Goal: Information Seeking & Learning: Find specific fact

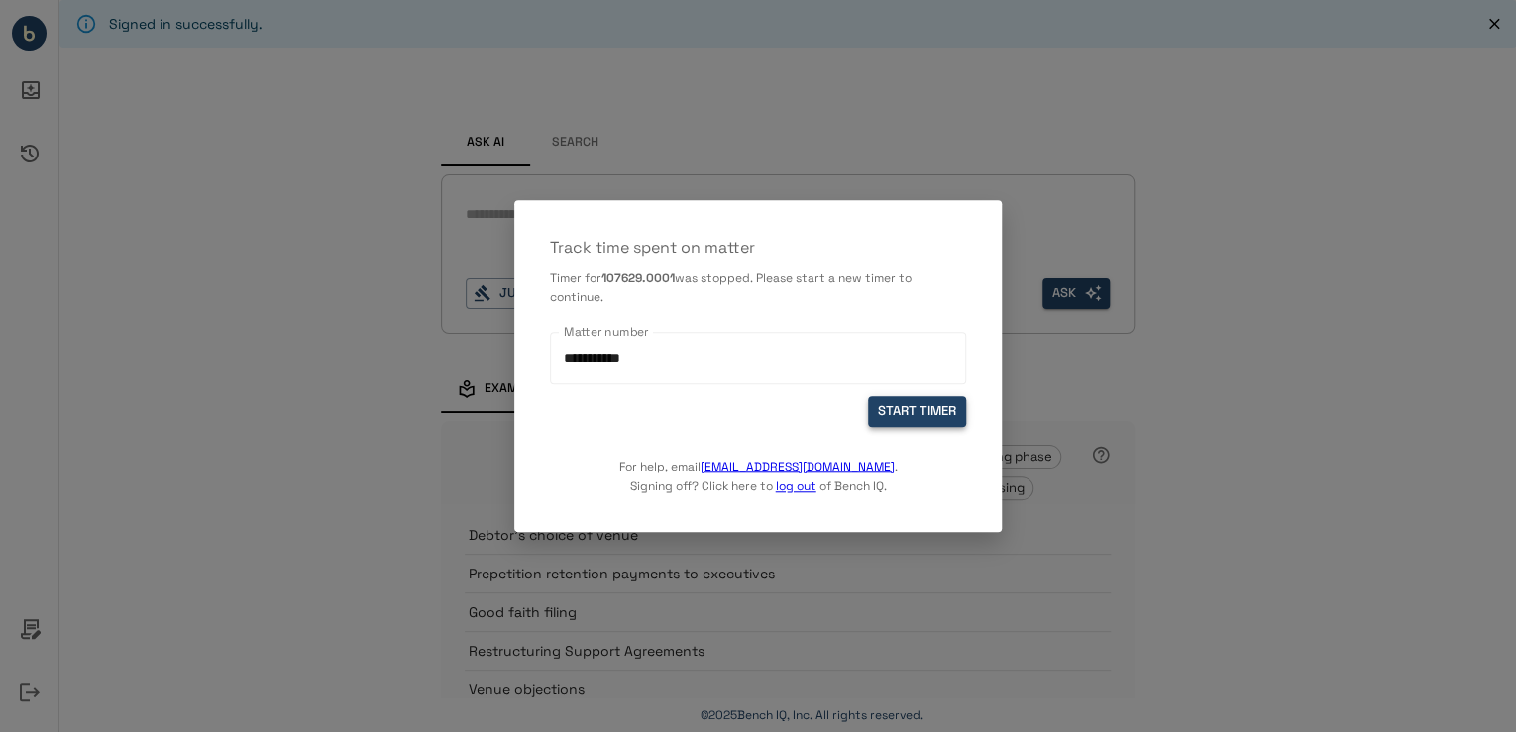
click at [937, 414] on button "START TIMER" at bounding box center [917, 412] width 98 height 31
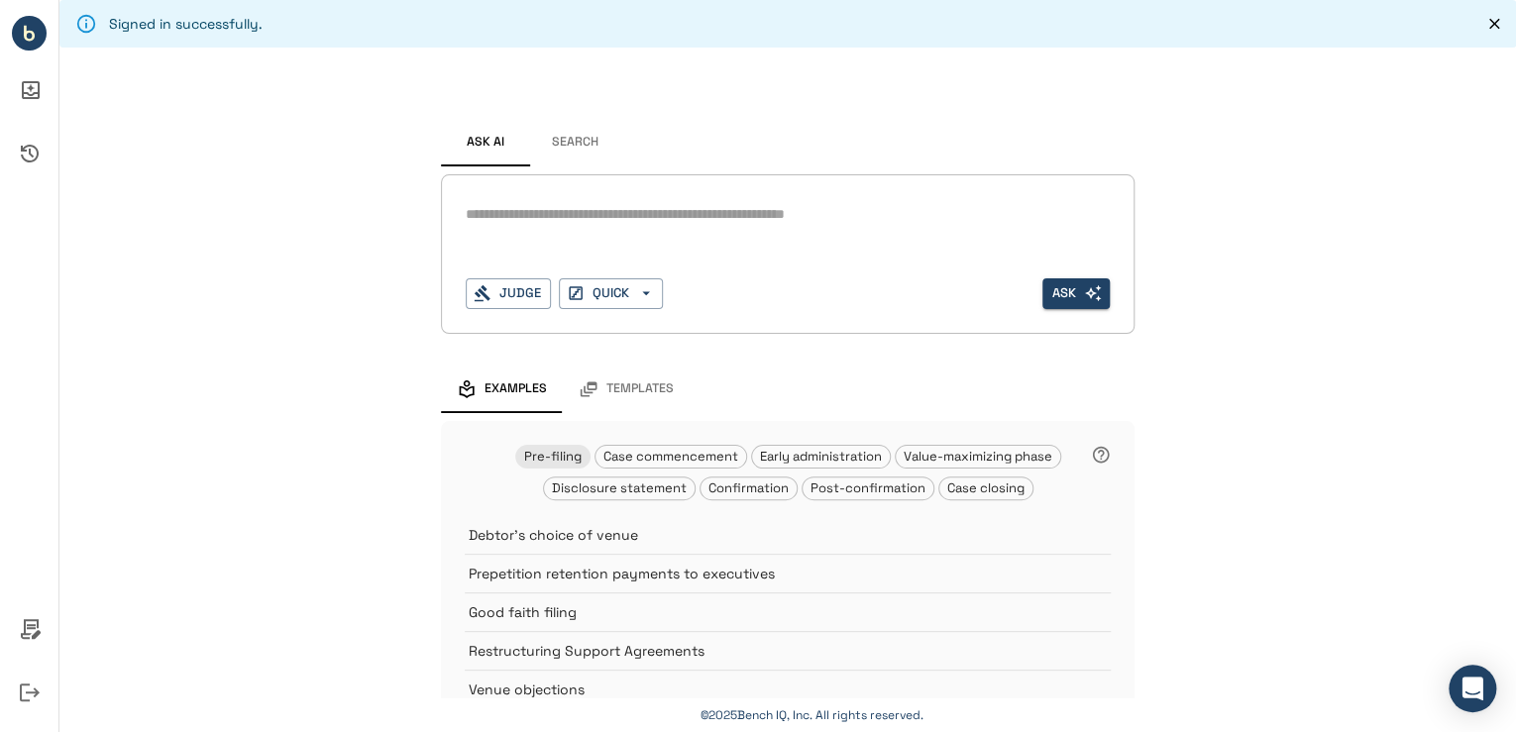
click at [642, 223] on textarea at bounding box center [788, 214] width 644 height 23
click at [577, 139] on button "Search" at bounding box center [574, 143] width 89 height 48
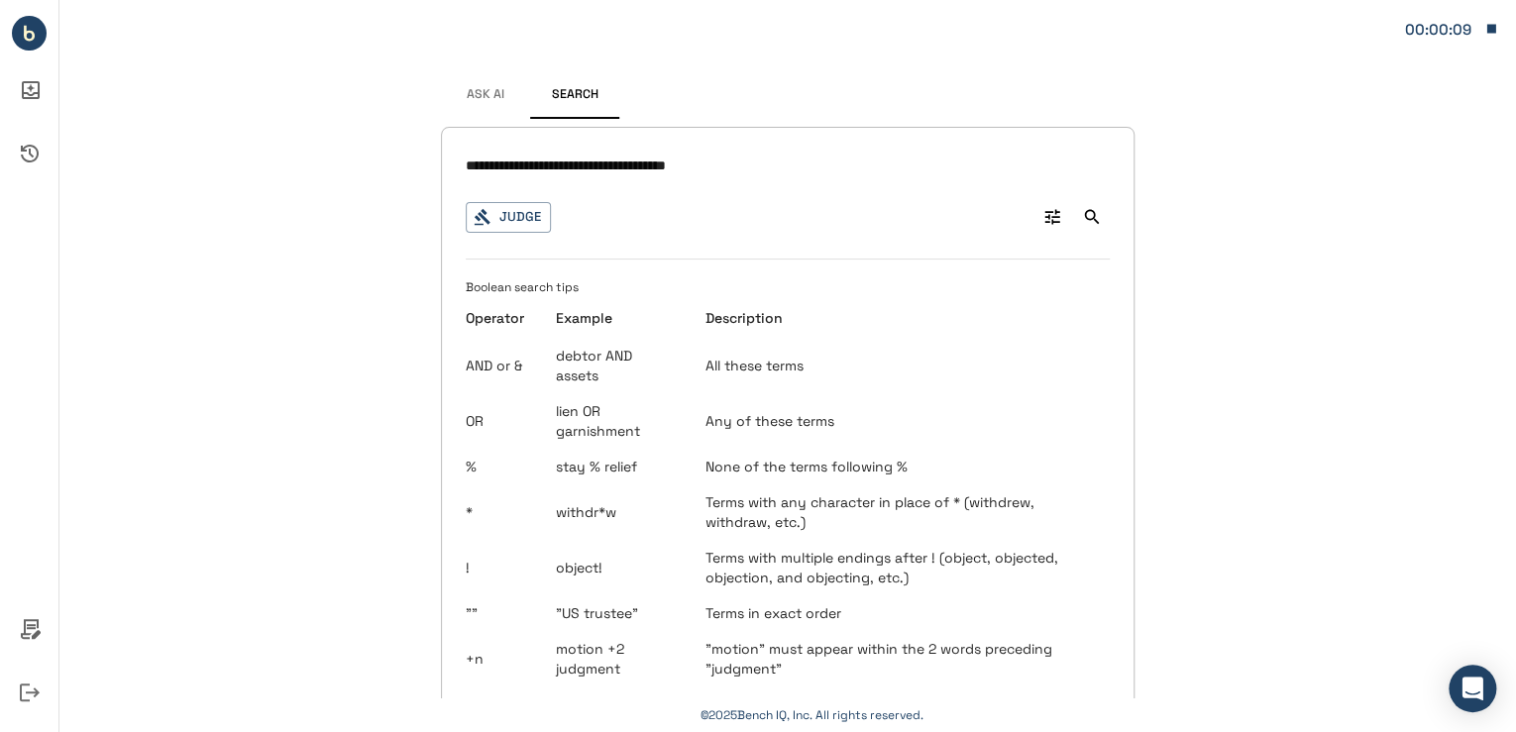
type input "**********"
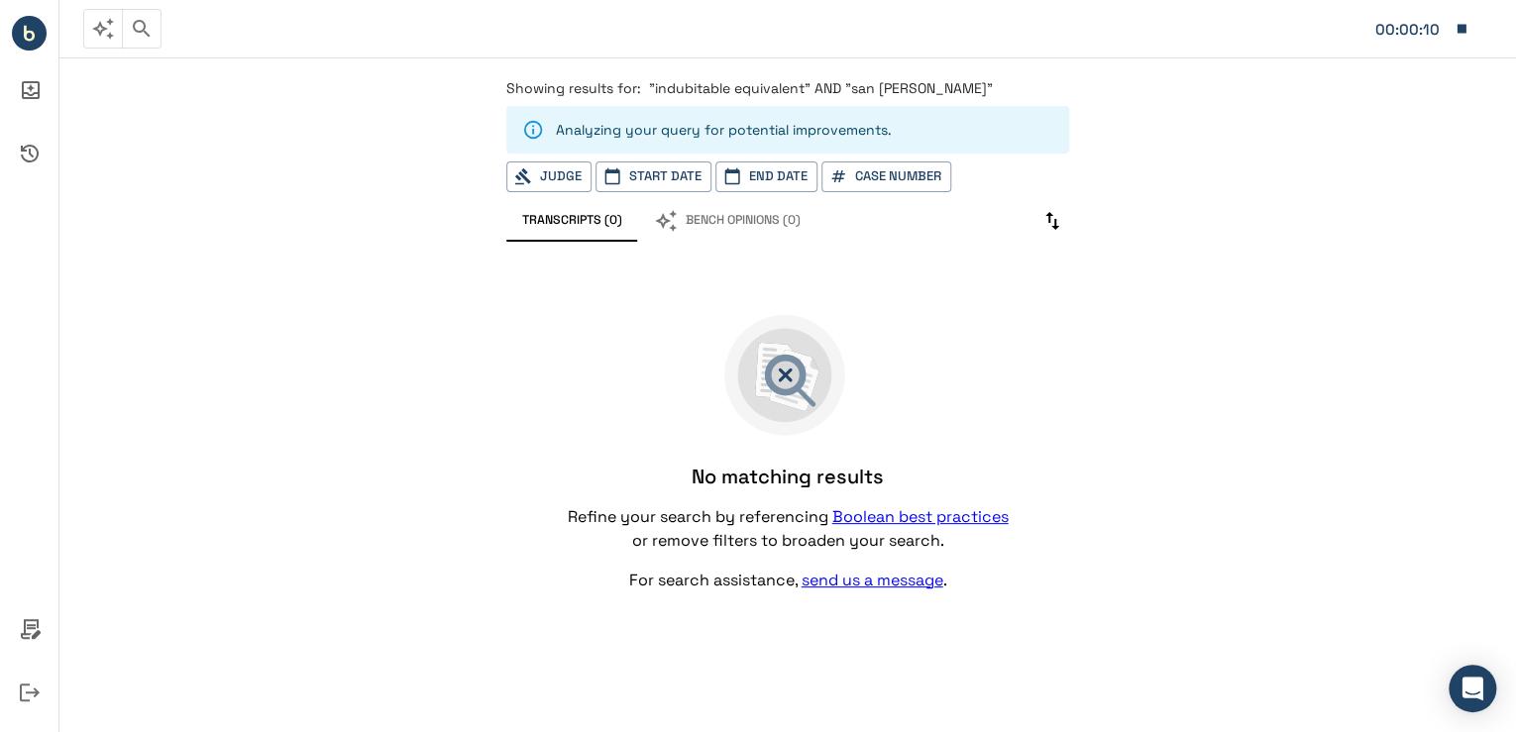
click at [891, 86] on span ""indubitable equivalent" AND "san [PERSON_NAME]"" at bounding box center [821, 88] width 344 height 18
click at [924, 85] on p "Showing results for: "indubitable equivalent" AND "san [PERSON_NAME]"" at bounding box center [787, 88] width 563 height 20
click at [807, 88] on span ""indubitable equivalent" AND "san [PERSON_NAME]"" at bounding box center [821, 88] width 344 height 18
click at [140, 25] on icon "button" at bounding box center [142, 29] width 24 height 24
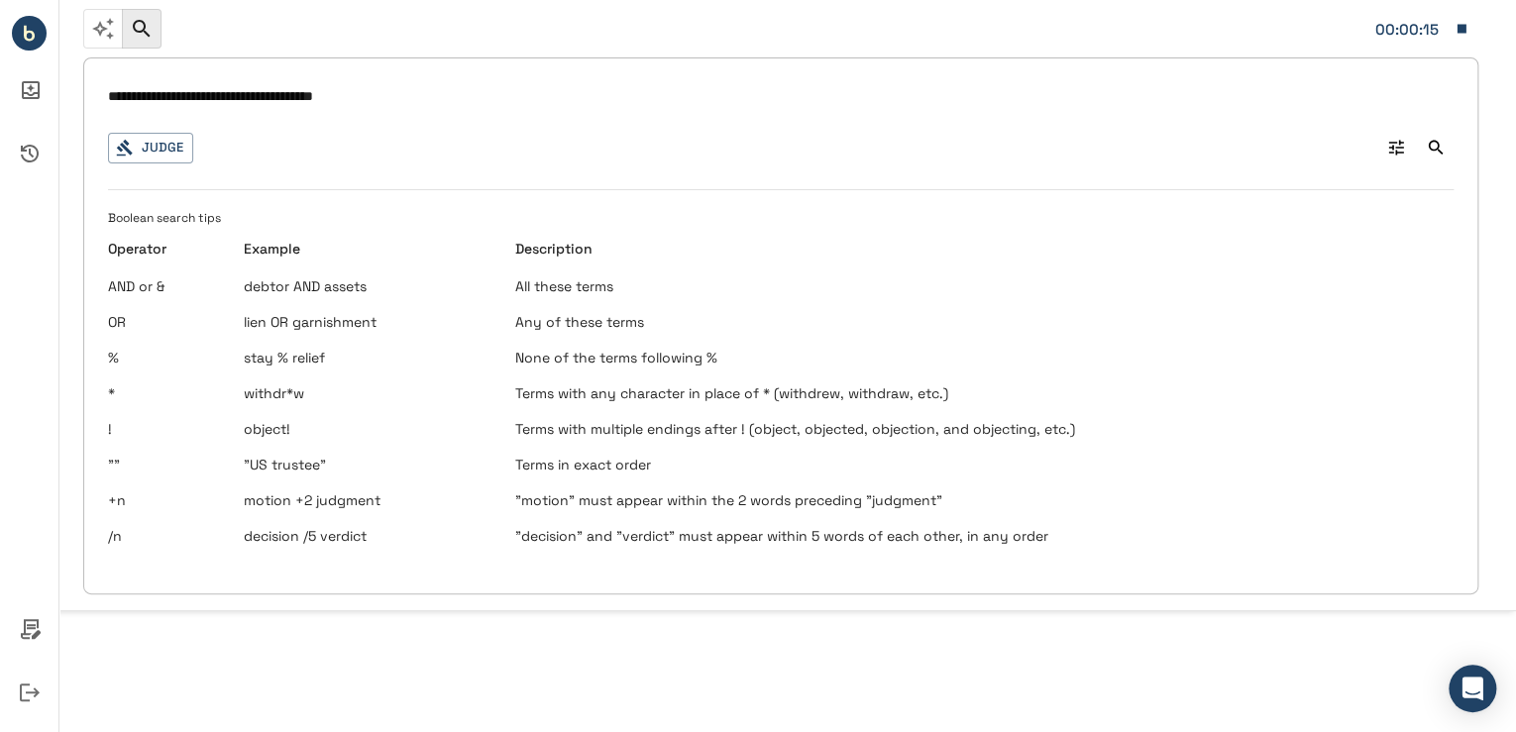
drag, startPoint x: 402, startPoint y: 104, endPoint x: 90, endPoint y: 100, distance: 312.2
click at [90, 100] on div "**********" at bounding box center [780, 325] width 1395 height 537
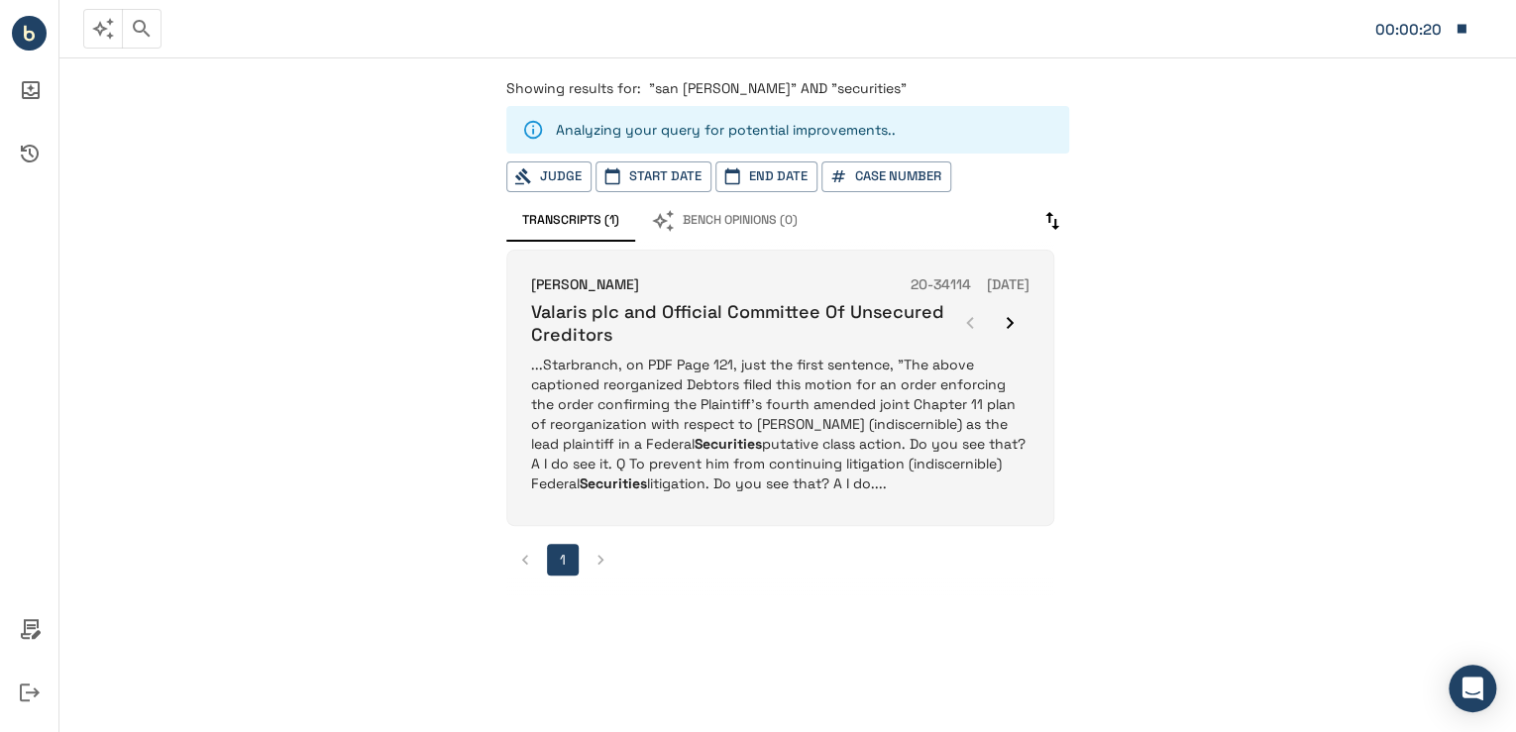
click at [706, 424] on p "...Starbranch, on PDF Page 121, just the first sentence, "The above captioned r…" at bounding box center [780, 424] width 499 height 139
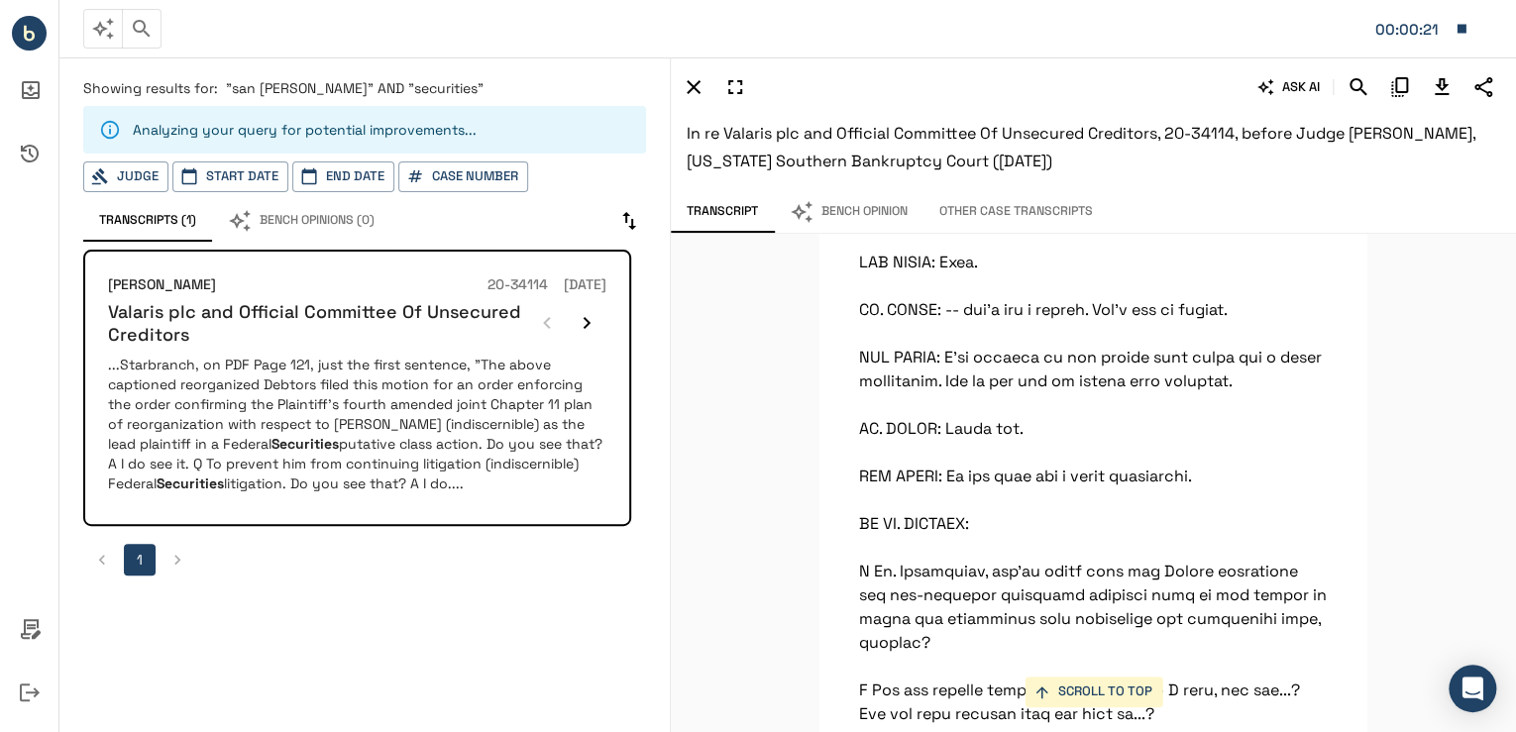
scroll to position [116921, 0]
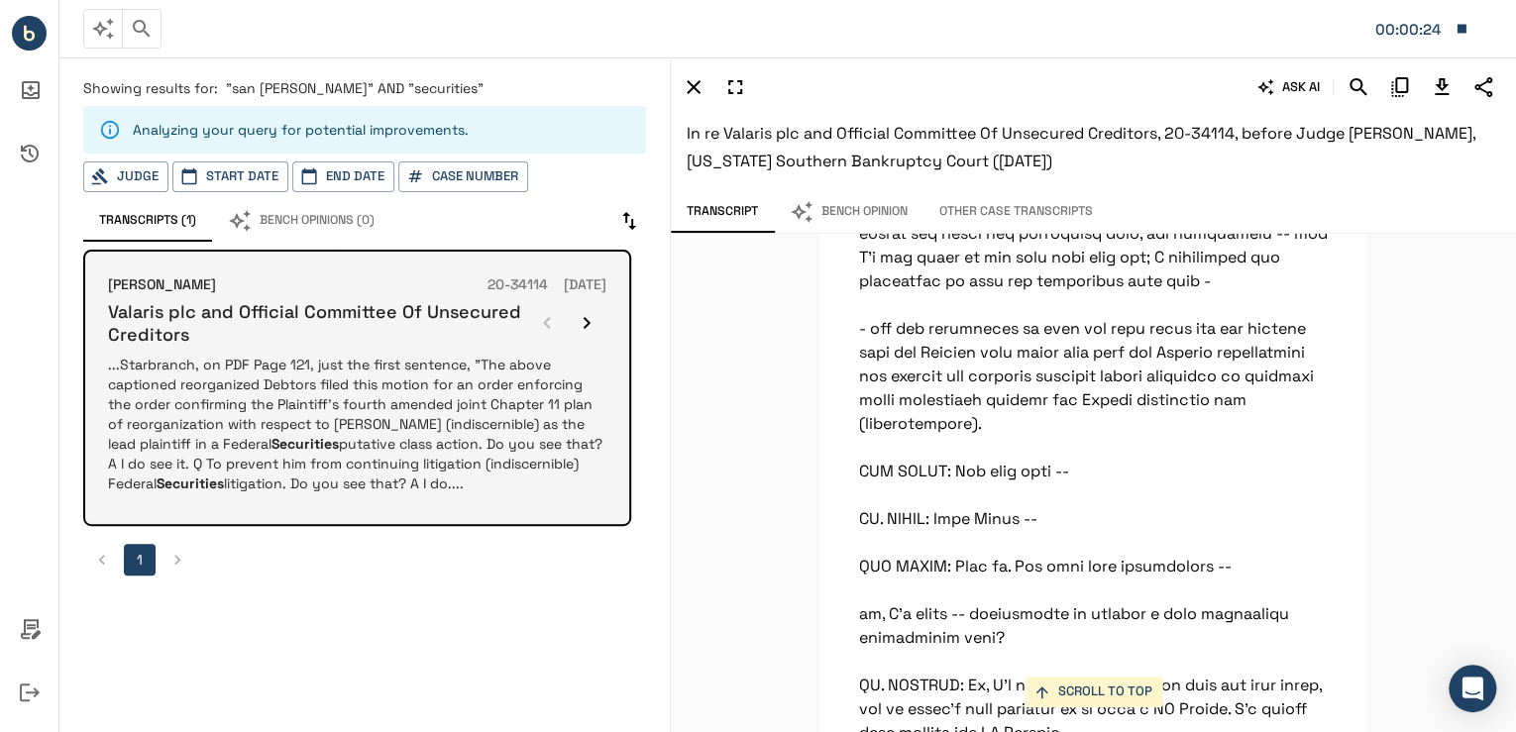
click at [589, 320] on icon "button" at bounding box center [587, 323] width 24 height 24
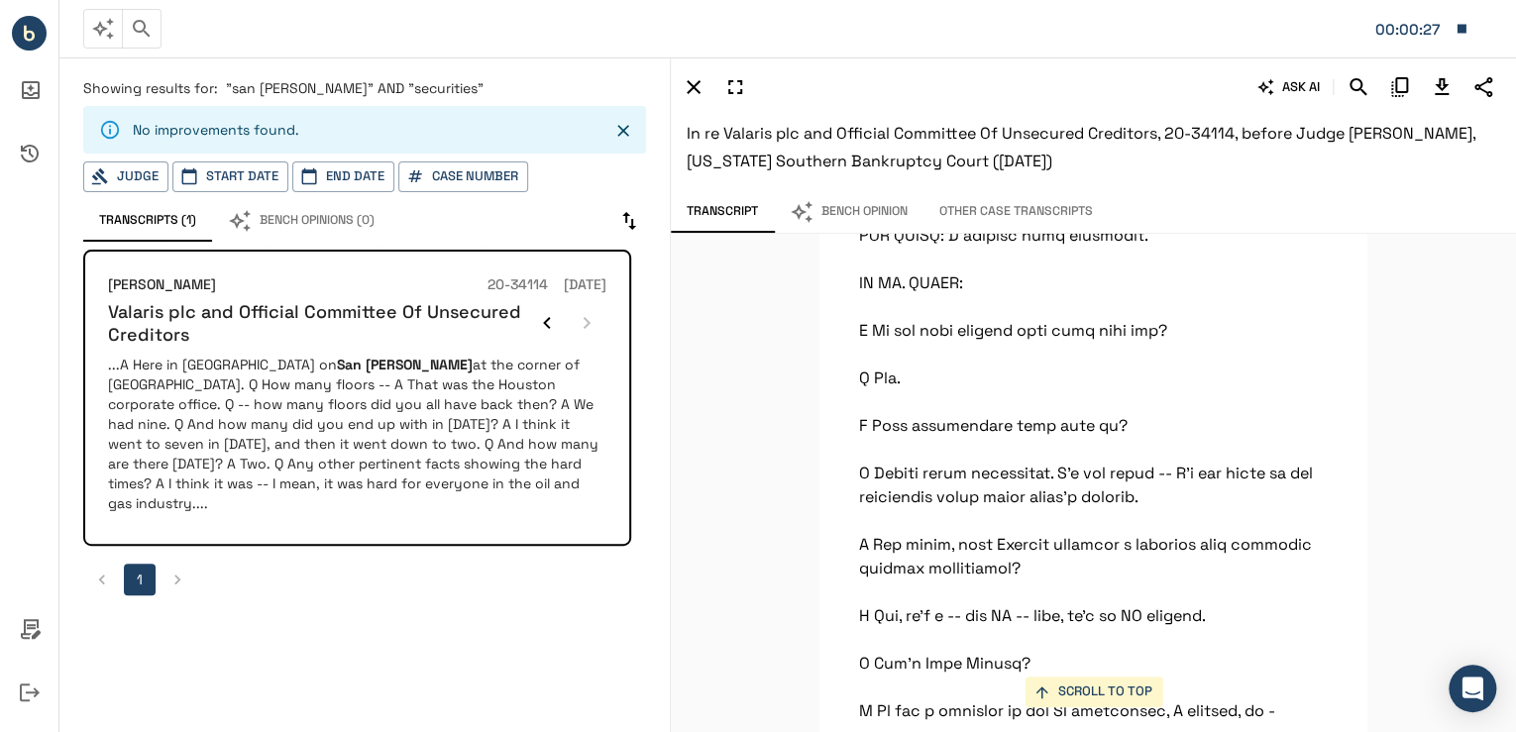
scroll to position [128247, 0]
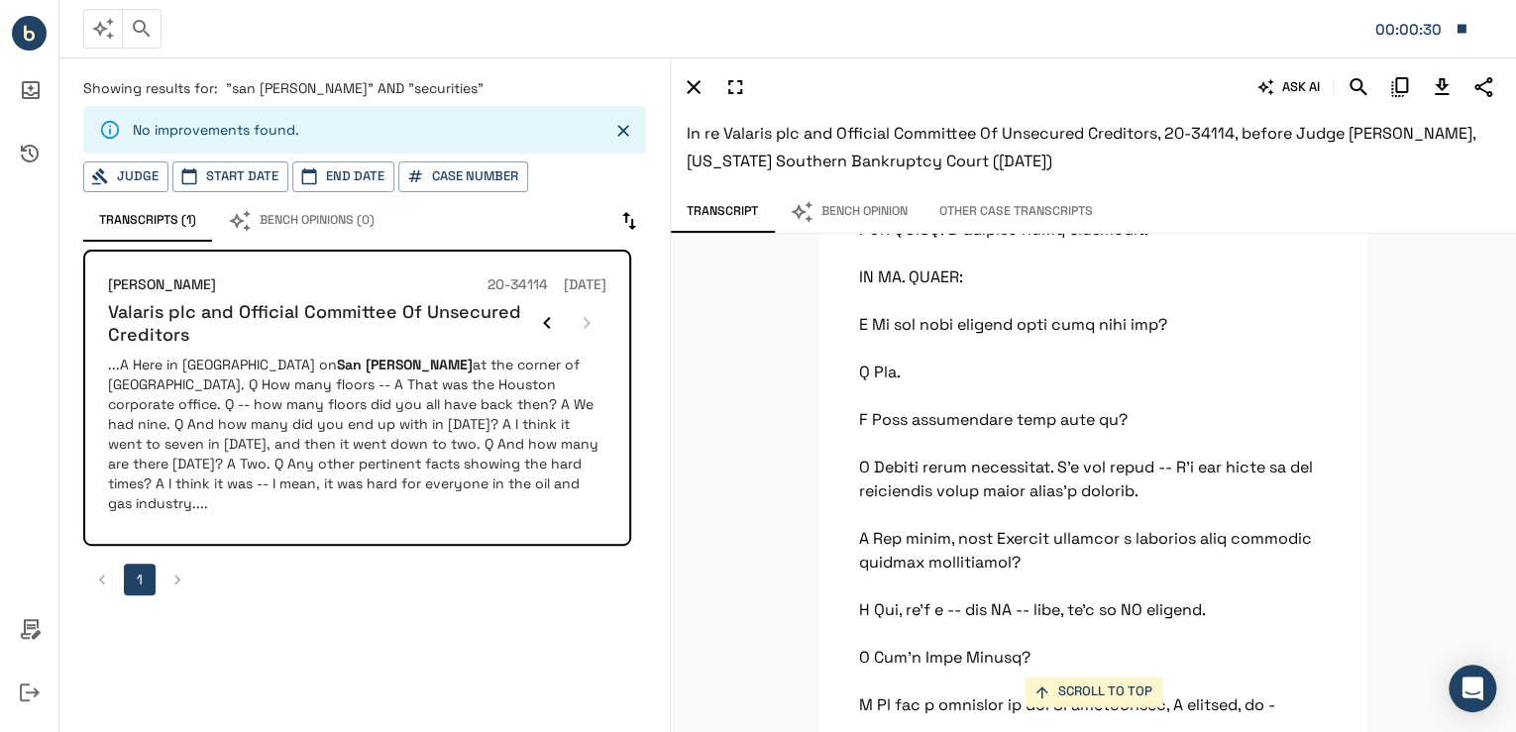
click at [395, 99] on div "Showing results for: "san [PERSON_NAME]" AND "securities" No improvements found…" at bounding box center [364, 160] width 563 height 164
click at [412, 90] on span ""san [PERSON_NAME]" AND "securities"" at bounding box center [355, 88] width 258 height 18
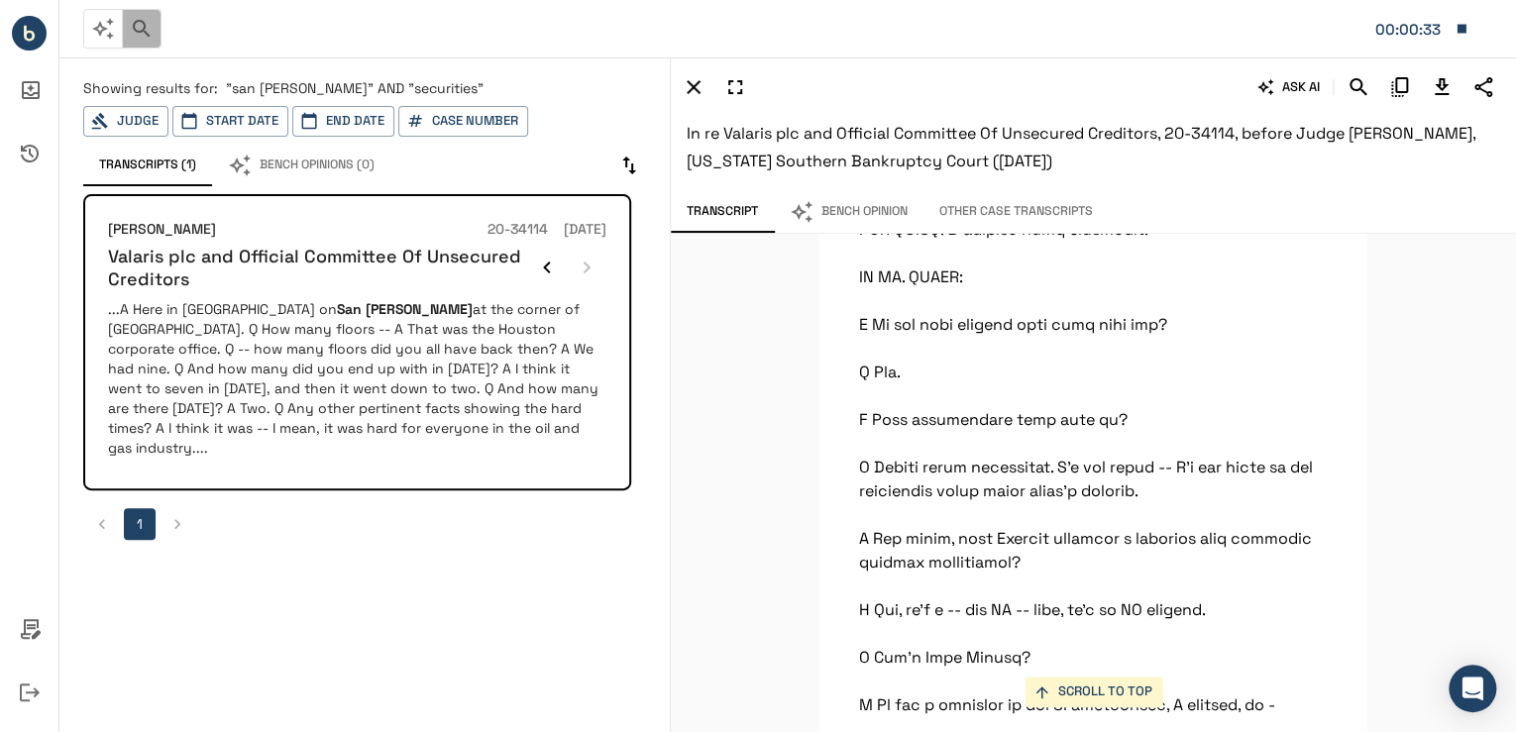
click at [134, 35] on icon "button" at bounding box center [142, 29] width 24 height 24
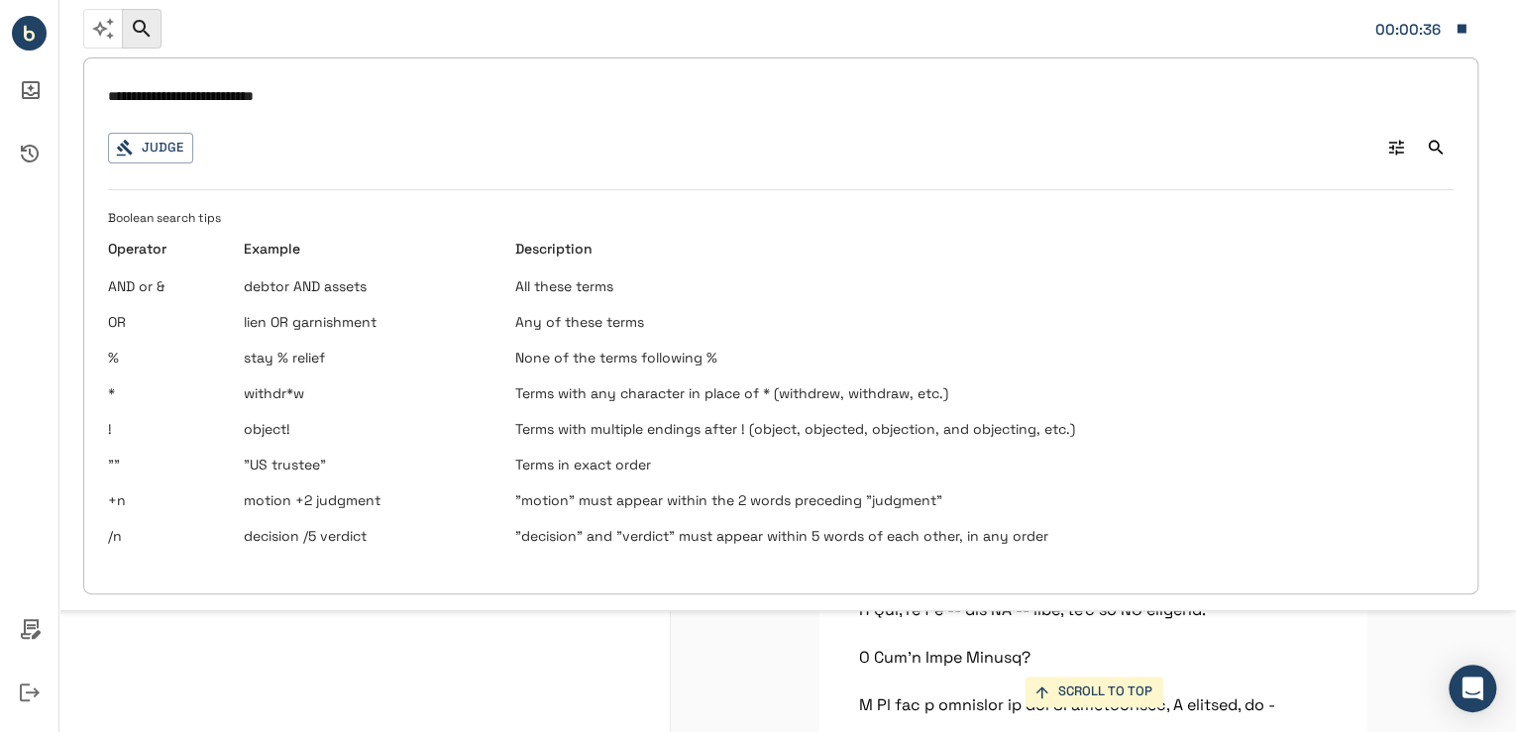
drag, startPoint x: 307, startPoint y: 102, endPoint x: 177, endPoint y: 107, distance: 129.9
click at [177, 107] on input "**********" at bounding box center [781, 96] width 1346 height 29
type input "**********"
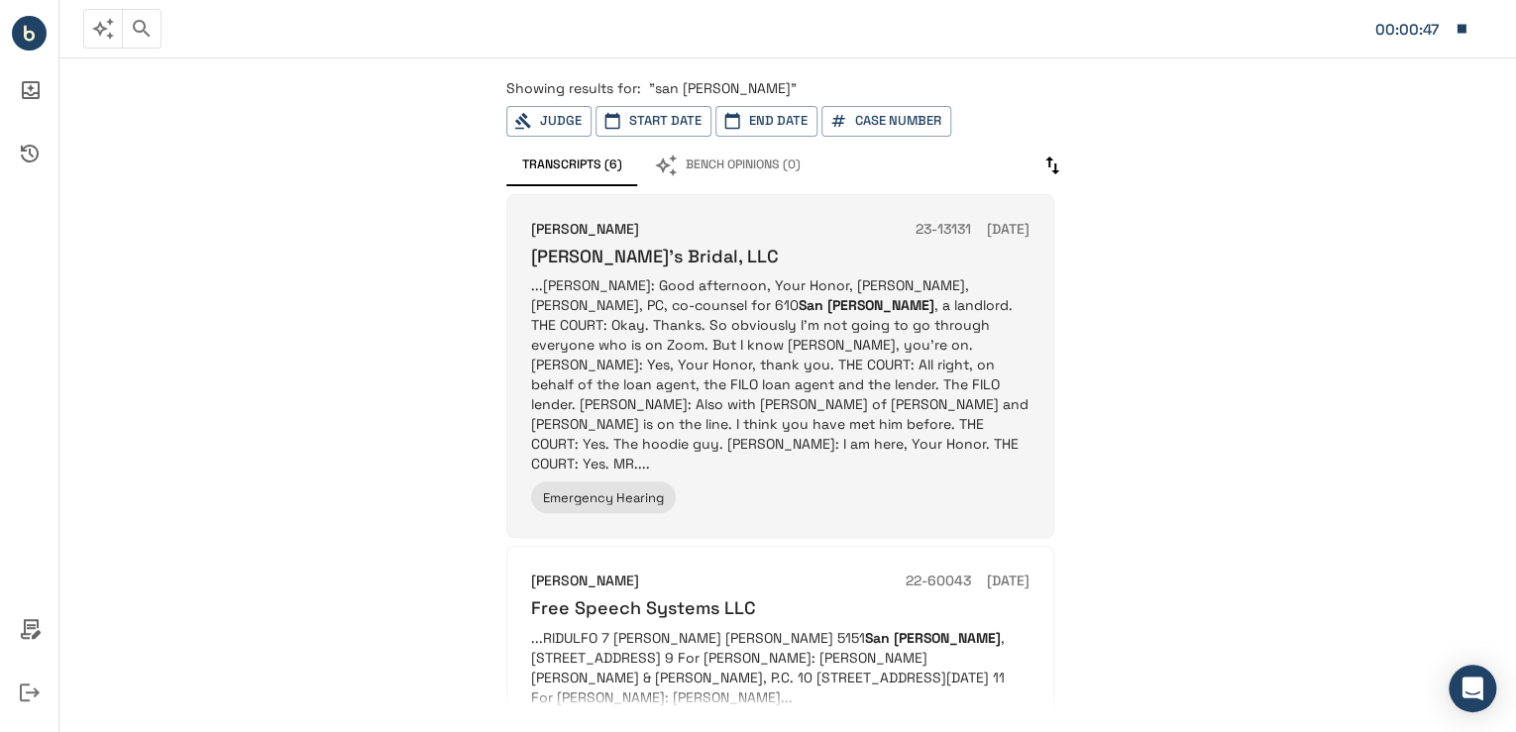
click at [833, 430] on p "...[PERSON_NAME]: Good afternoon, Your Honor, [PERSON_NAME], [PERSON_NAME], PC,…" at bounding box center [780, 375] width 499 height 198
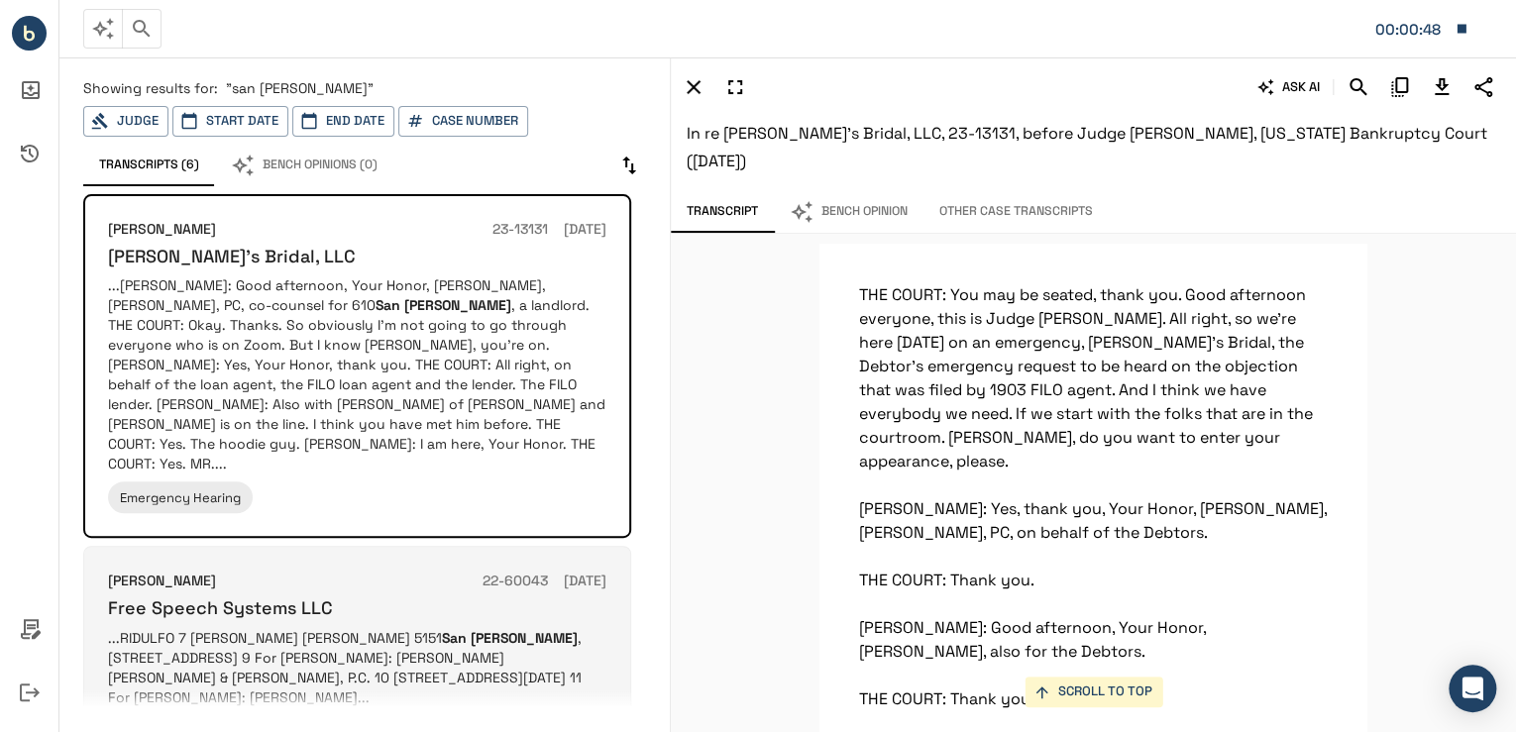
scroll to position [501, 0]
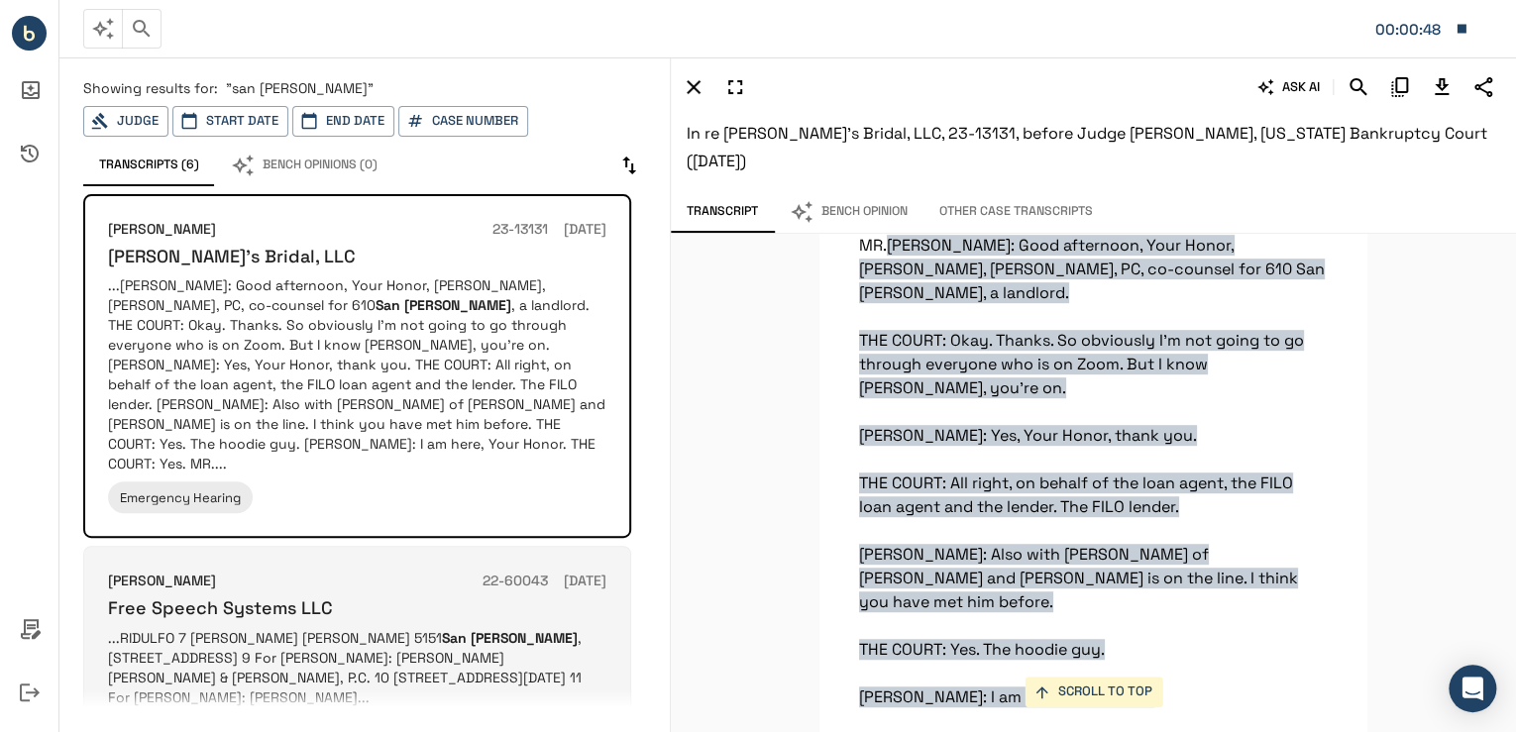
click at [365, 597] on div "Free Speech Systems LLC" at bounding box center [357, 608] width 499 height 23
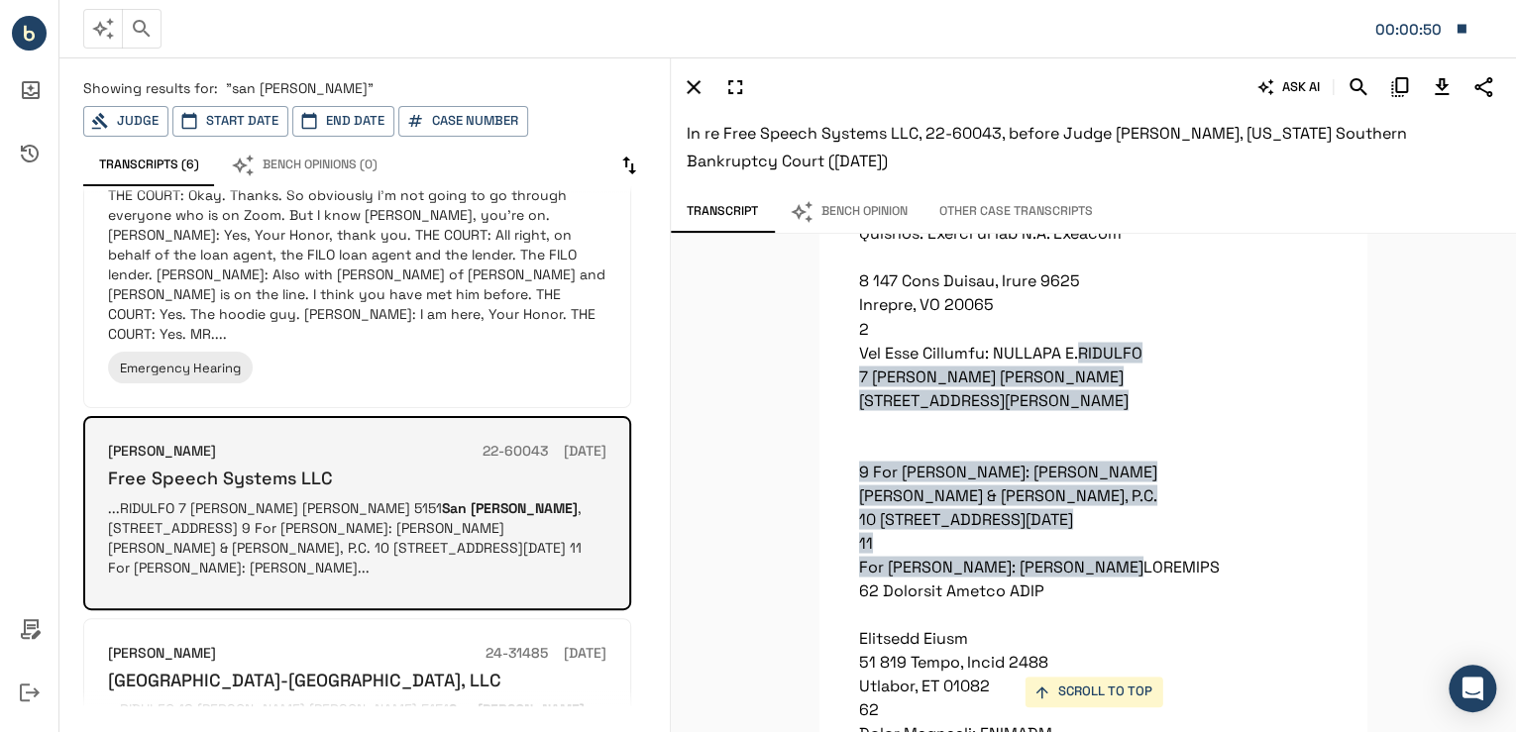
scroll to position [159, 0]
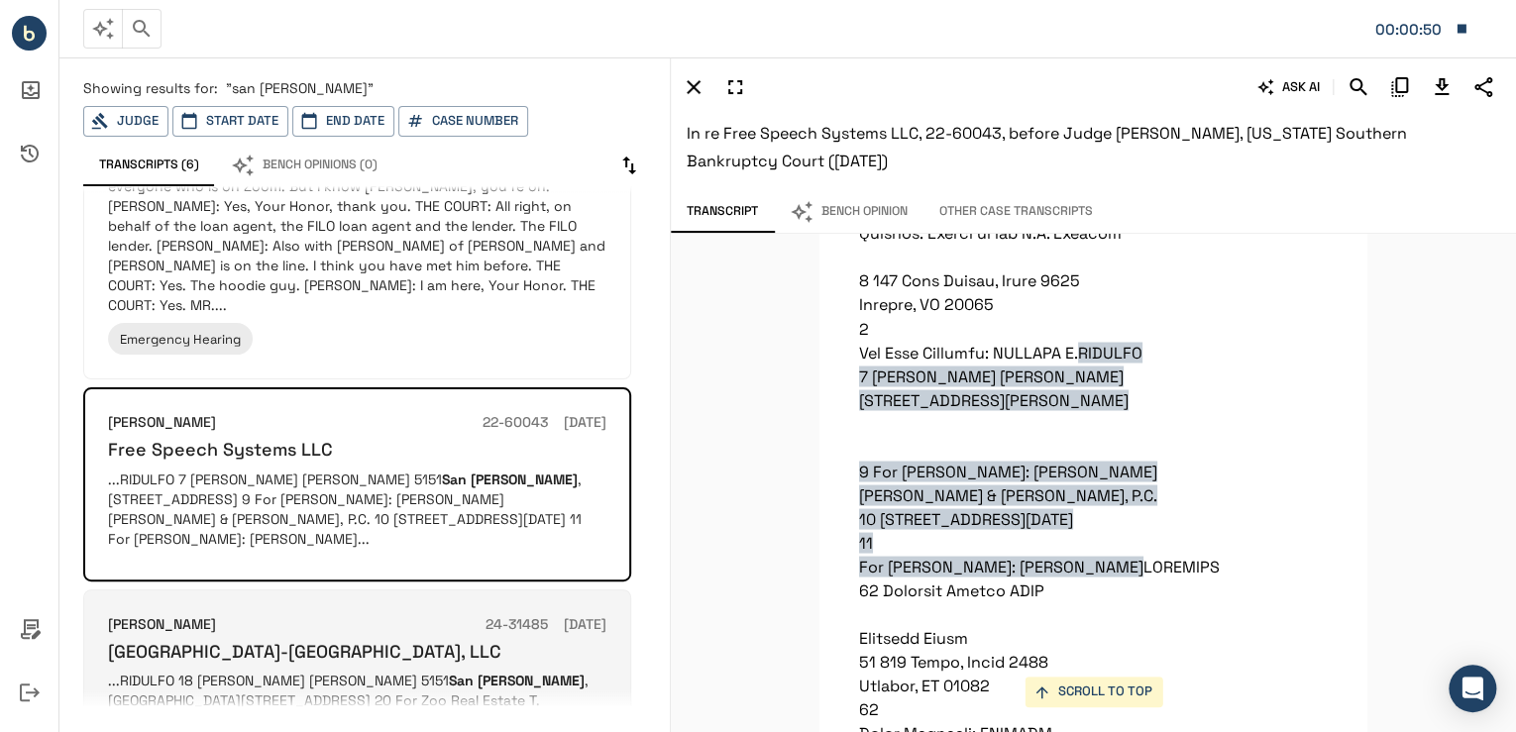
click at [358, 640] on h6 "[GEOGRAPHIC_DATA]-[GEOGRAPHIC_DATA], LLC" at bounding box center [304, 651] width 393 height 23
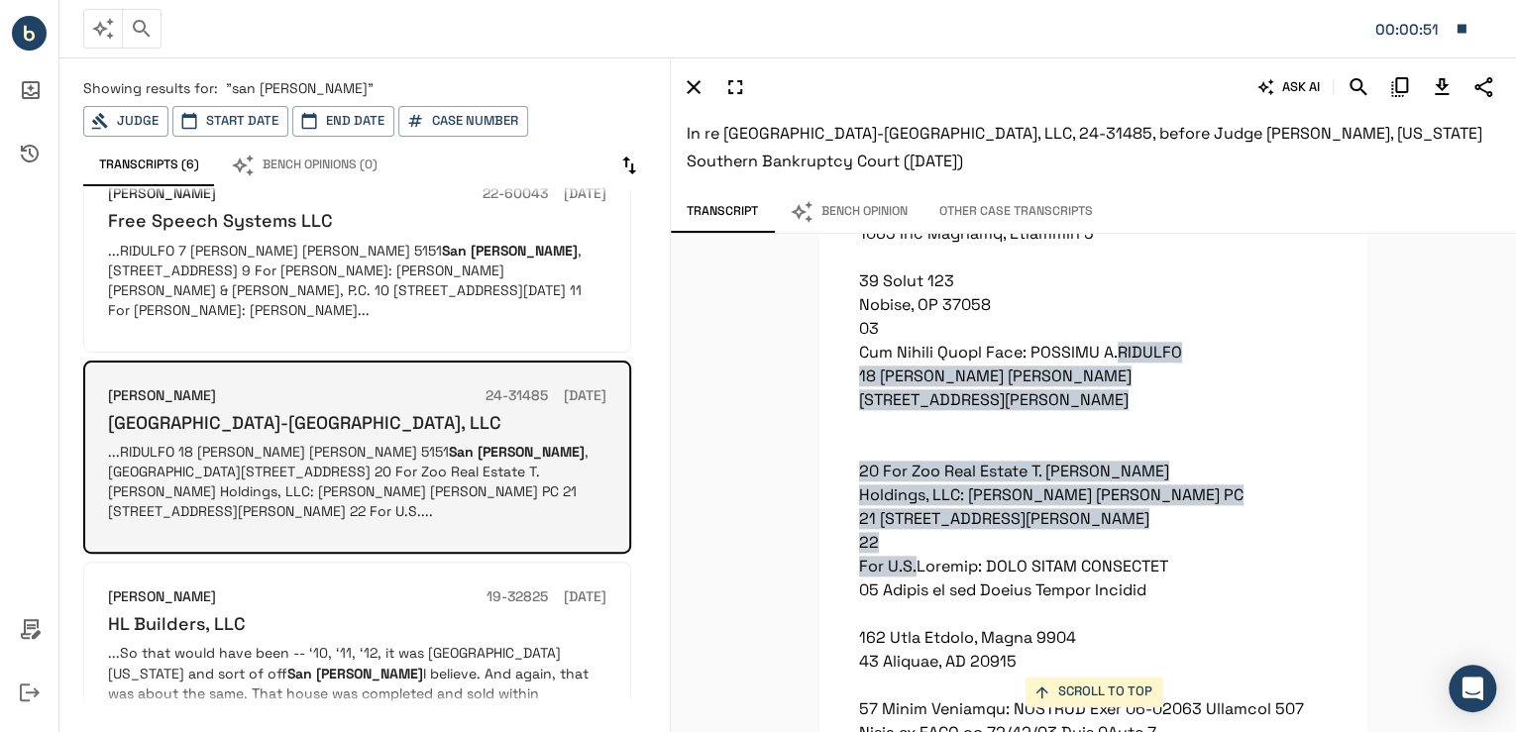
scroll to position [396, 0]
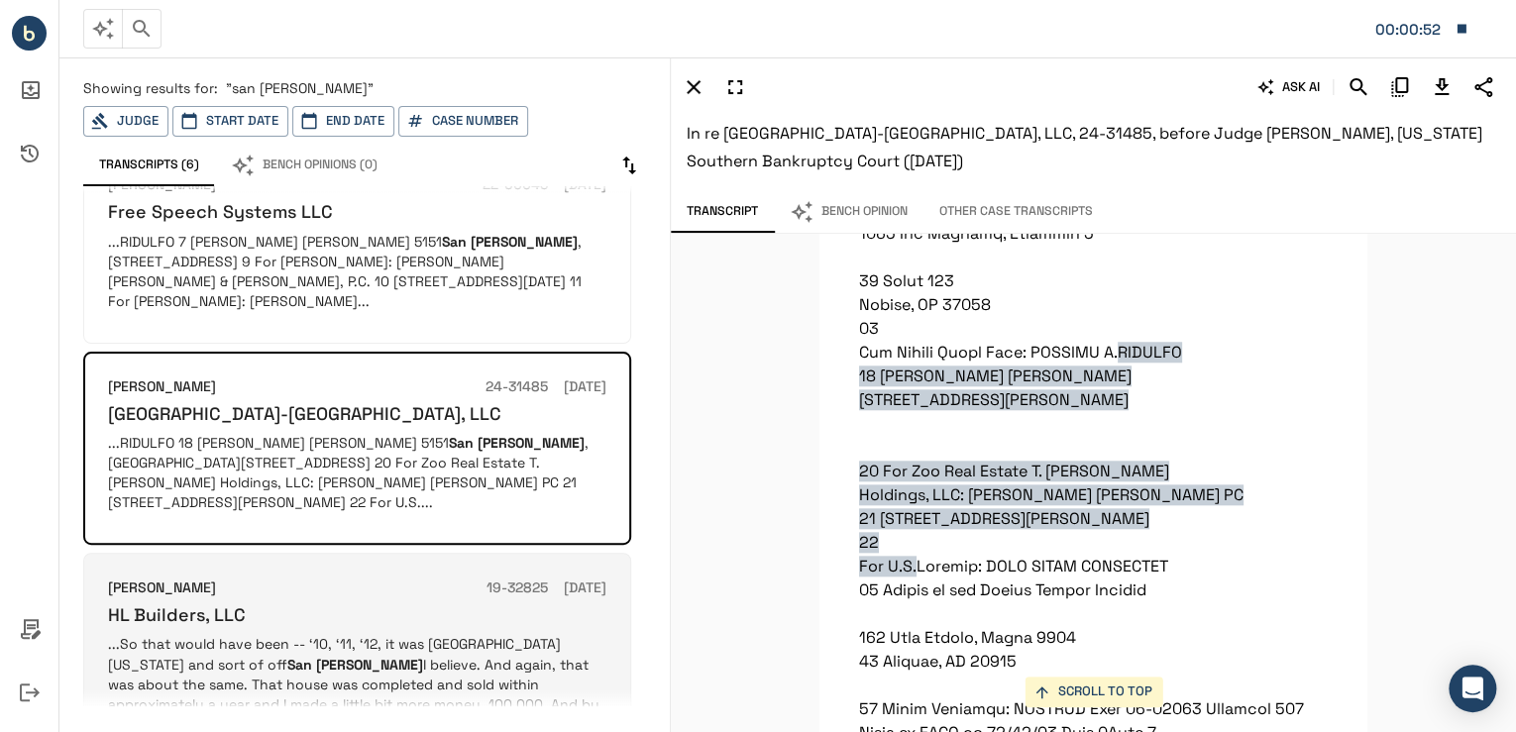
click at [367, 634] on p "...So that would have been -- ‘10, ‘11, ‘12, it was [GEOGRAPHIC_DATA][US_STATE]…" at bounding box center [357, 723] width 499 height 178
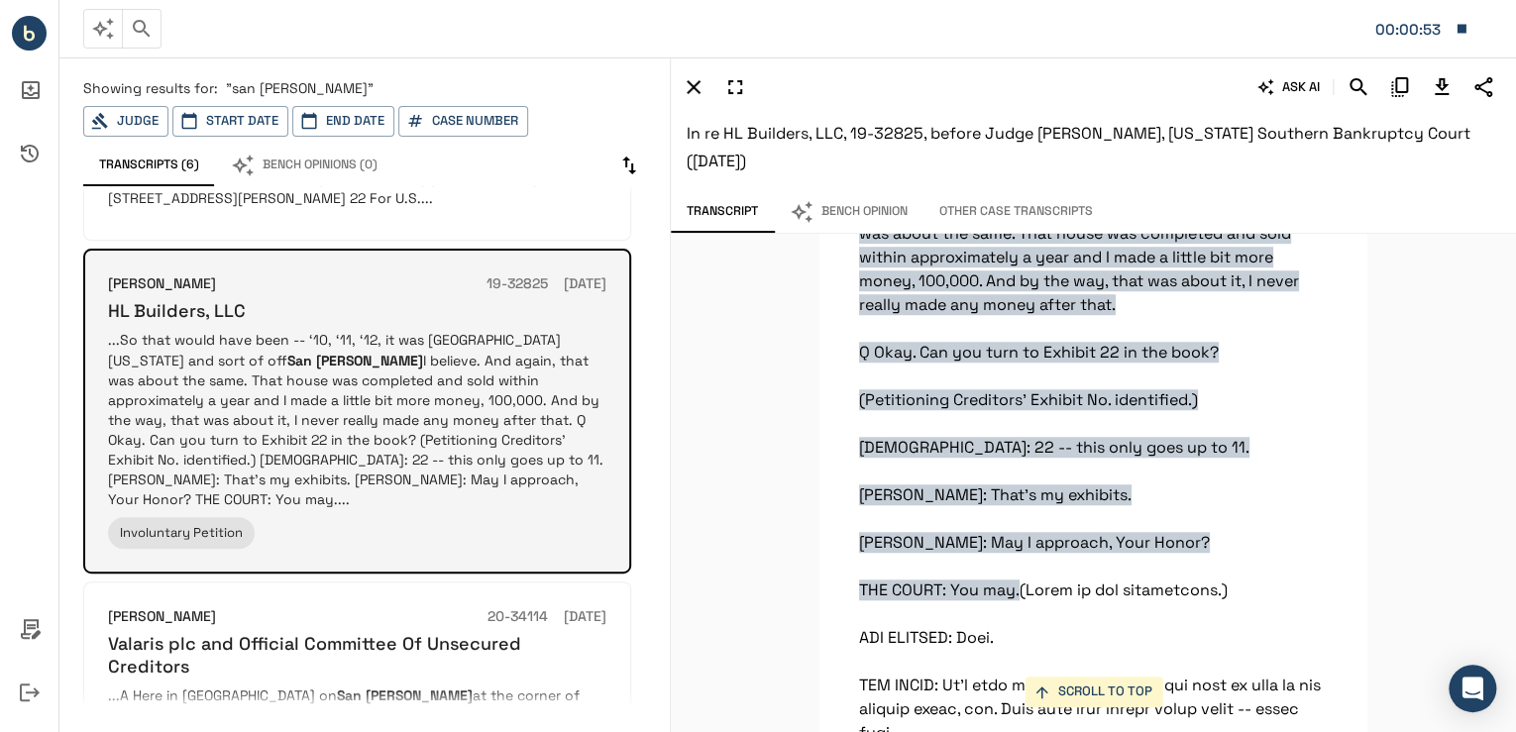
scroll to position [714, 0]
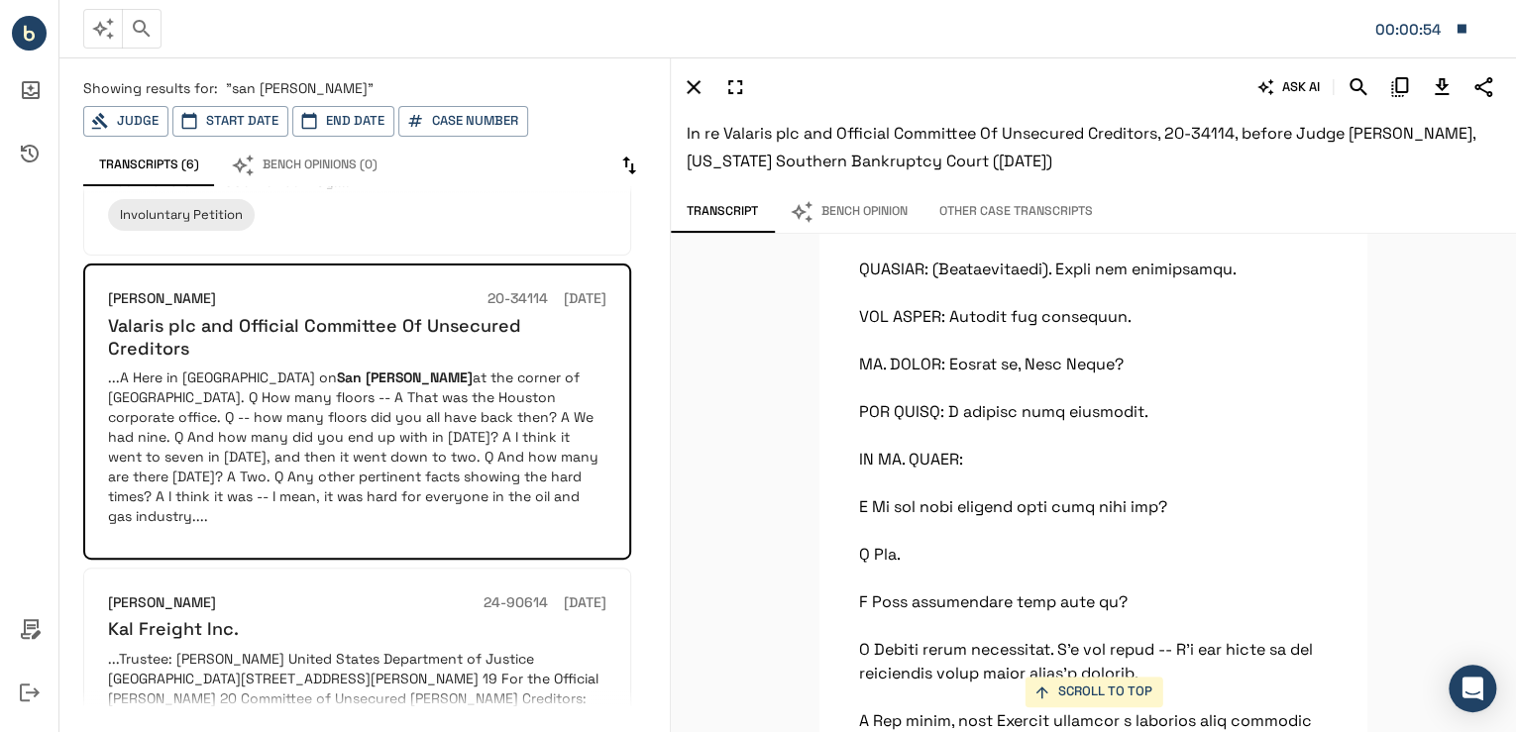
scroll to position [1055, 0]
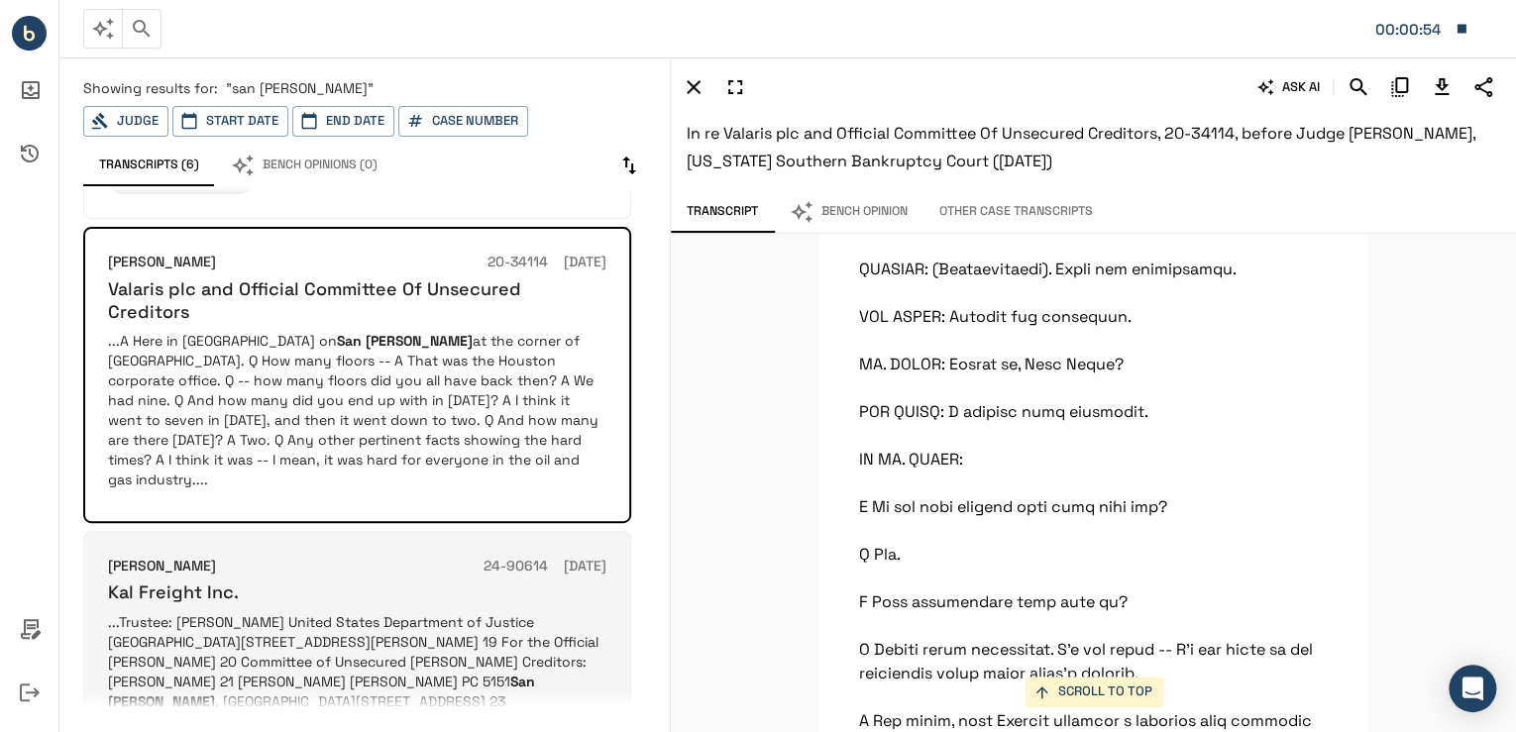
click at [390, 612] on p "...Trustee: [PERSON_NAME] United States Department of Justice [GEOGRAPHIC_DATA]…" at bounding box center [357, 671] width 499 height 119
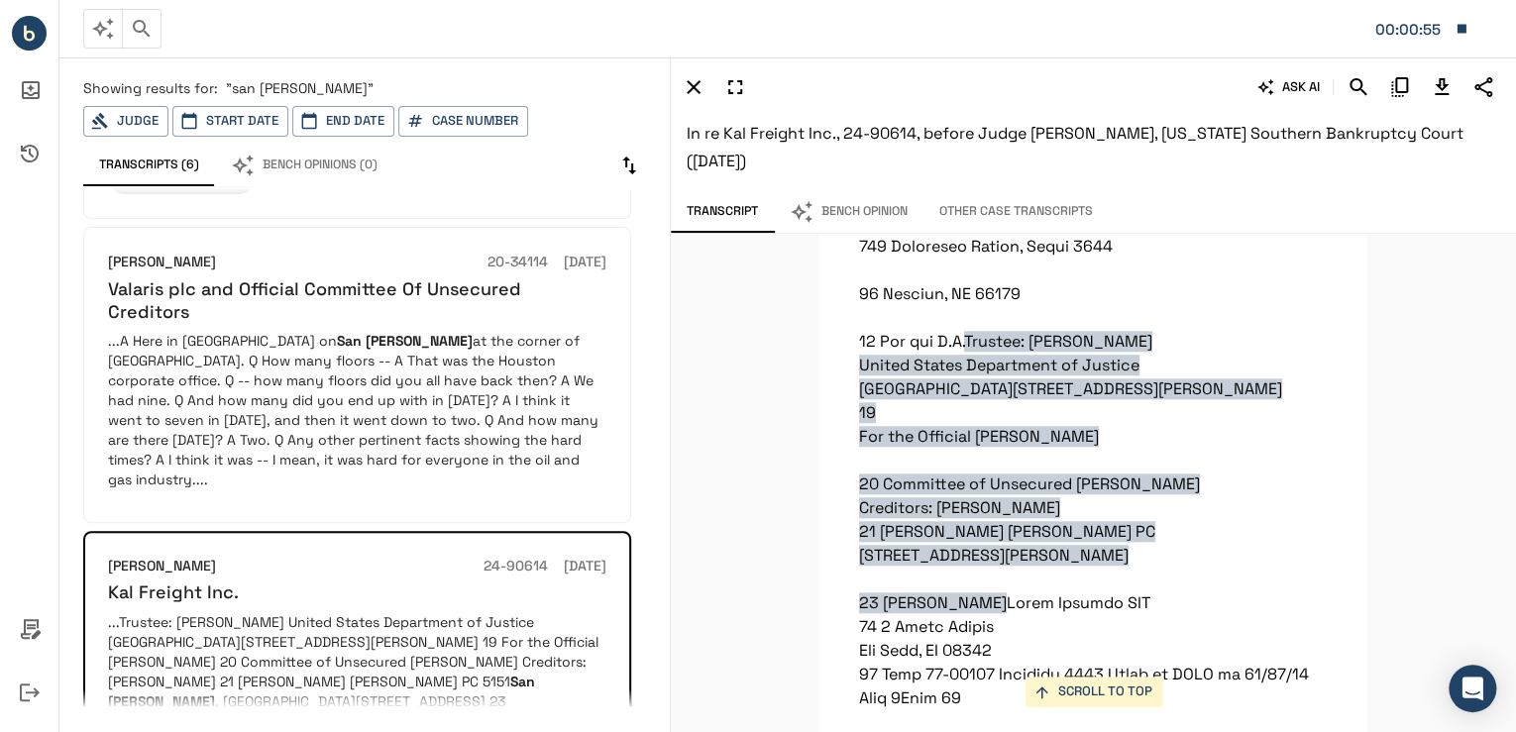
scroll to position [965, 0]
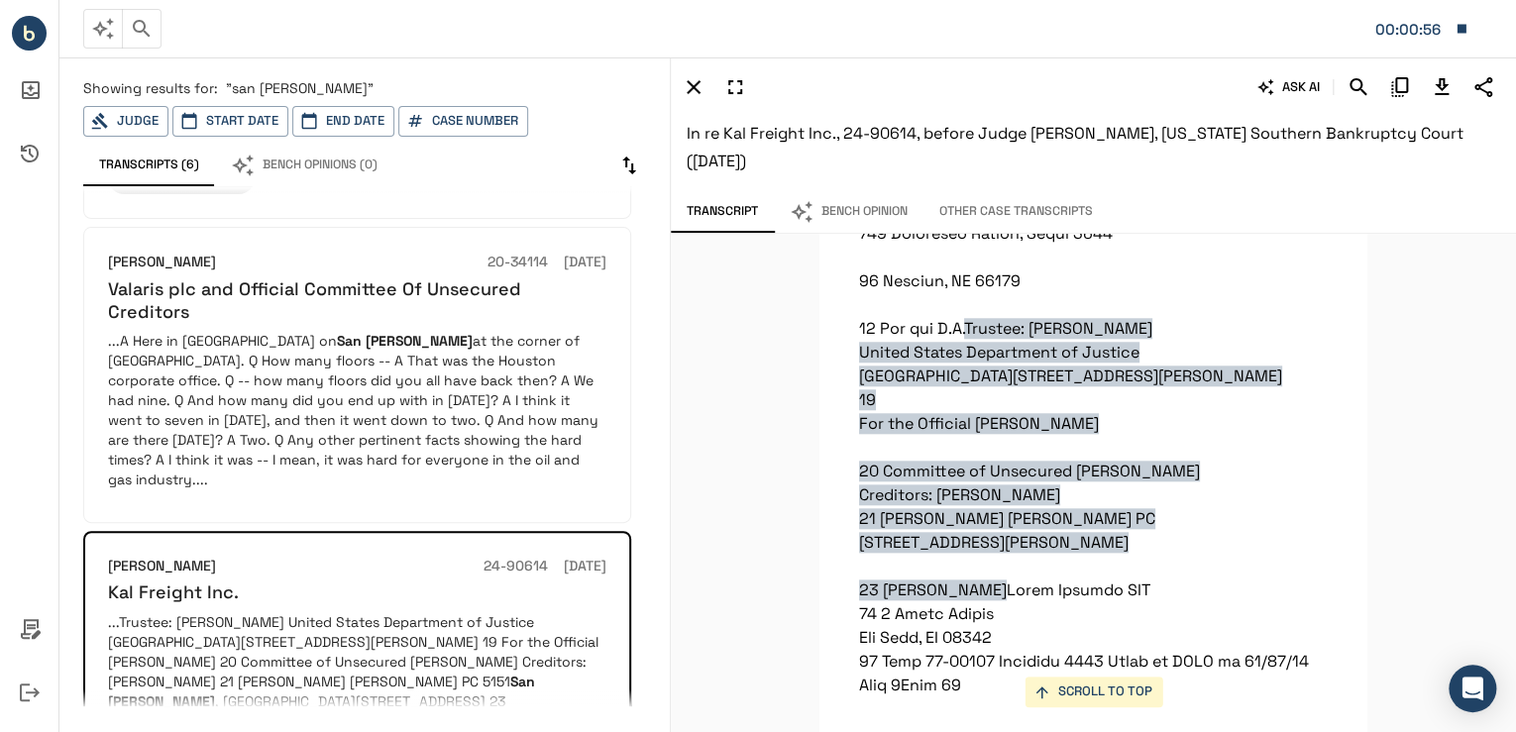
click at [1456, 32] on icon "button" at bounding box center [1462, 29] width 18 height 18
